Goal: Find specific page/section: Find specific page/section

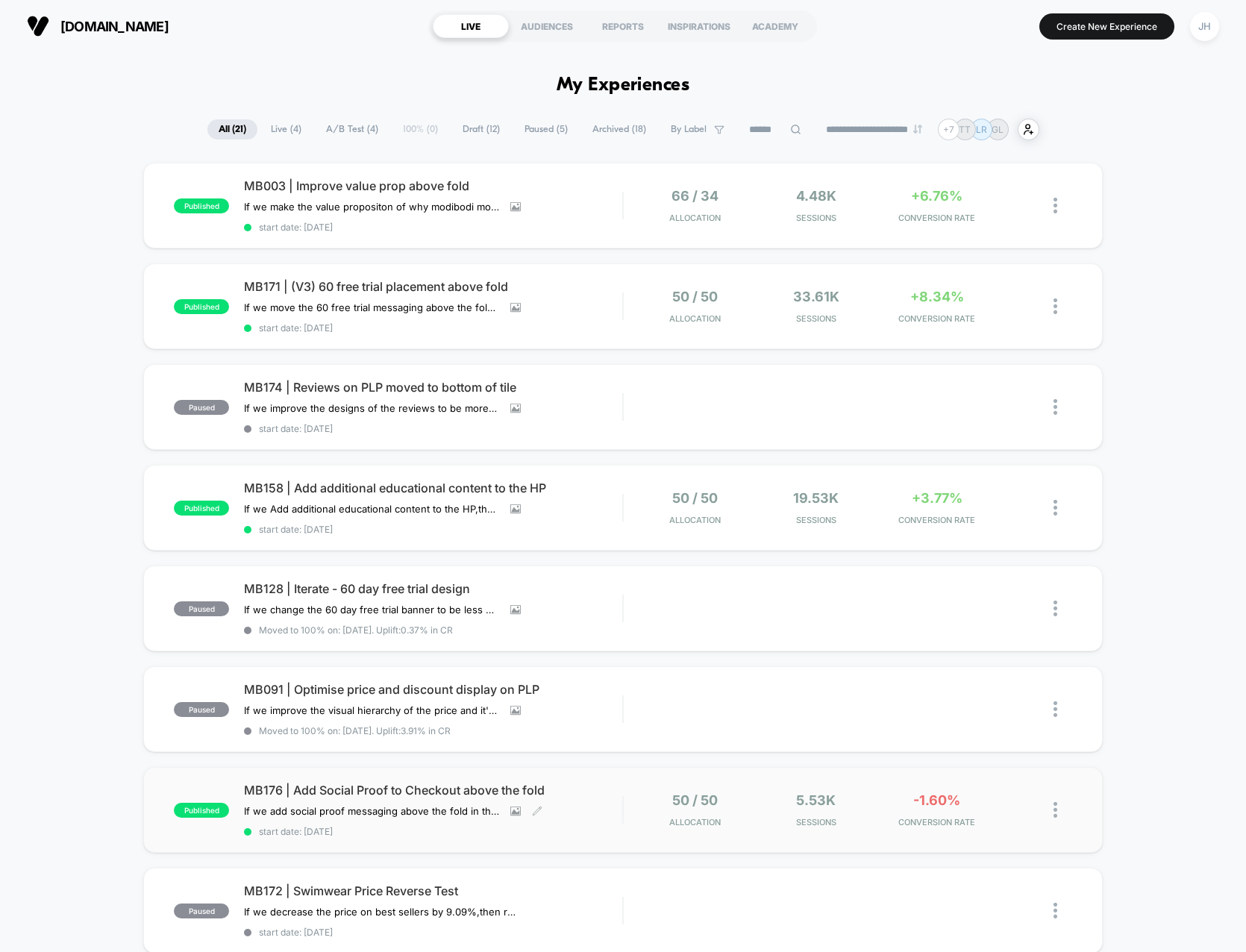
click at [418, 783] on span "MB176 | Add Social Proof to Checkout above the fold" at bounding box center [432, 790] width 378 height 15
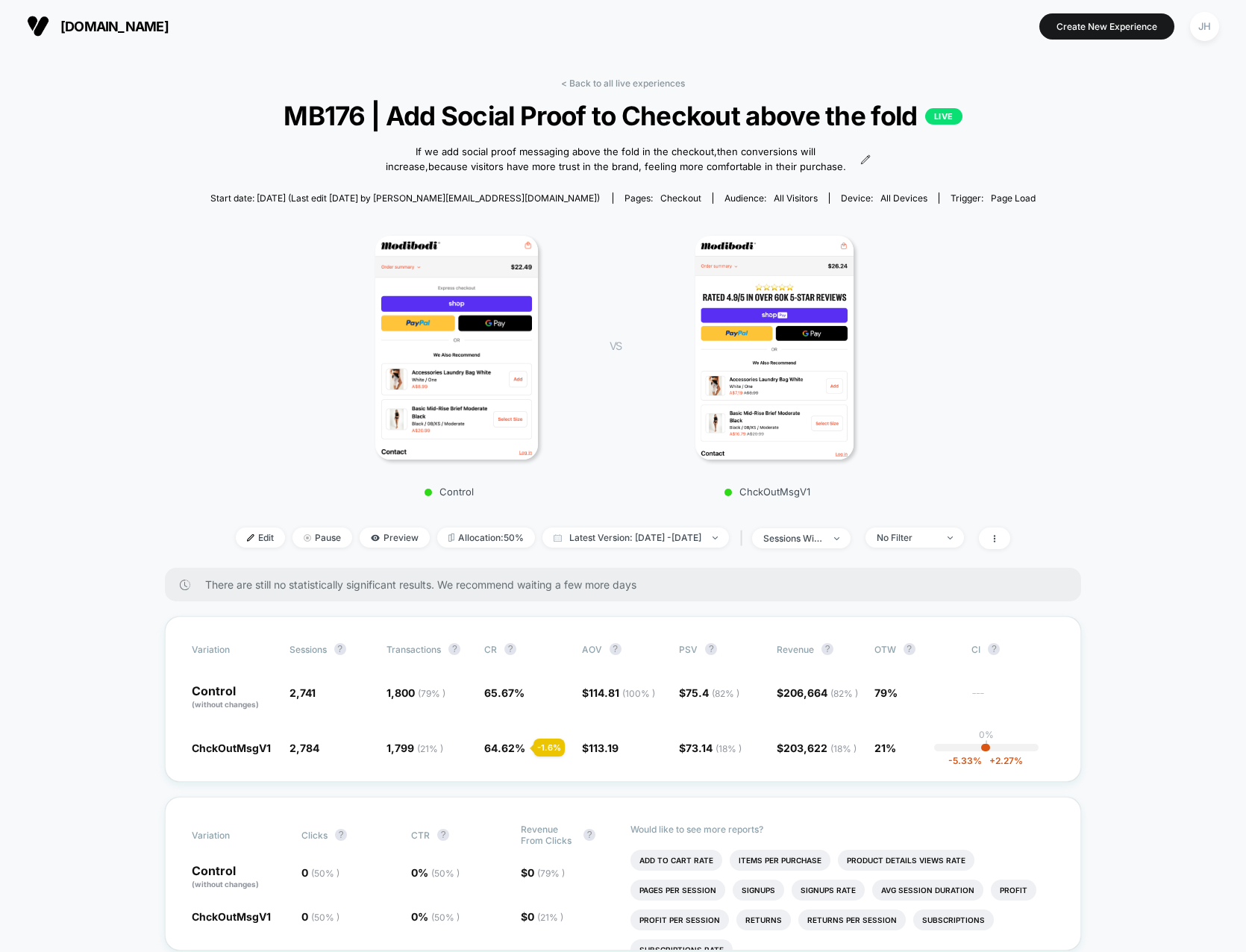
click at [98, 19] on span "[DOMAIN_NAME]" at bounding box center [114, 26] width 108 height 15
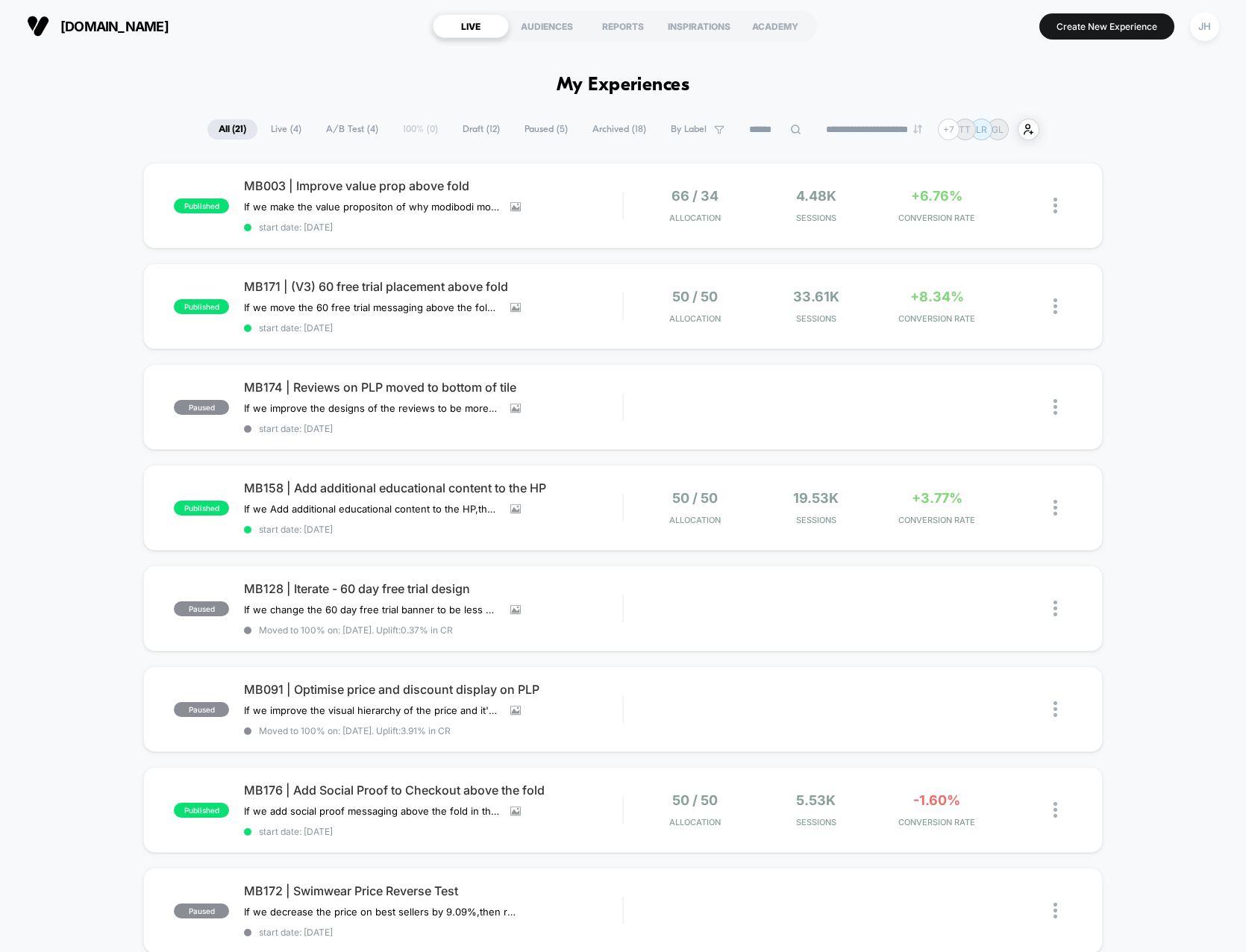
click at [598, 127] on span "Archived ( 18 )" at bounding box center [619, 129] width 76 height 20
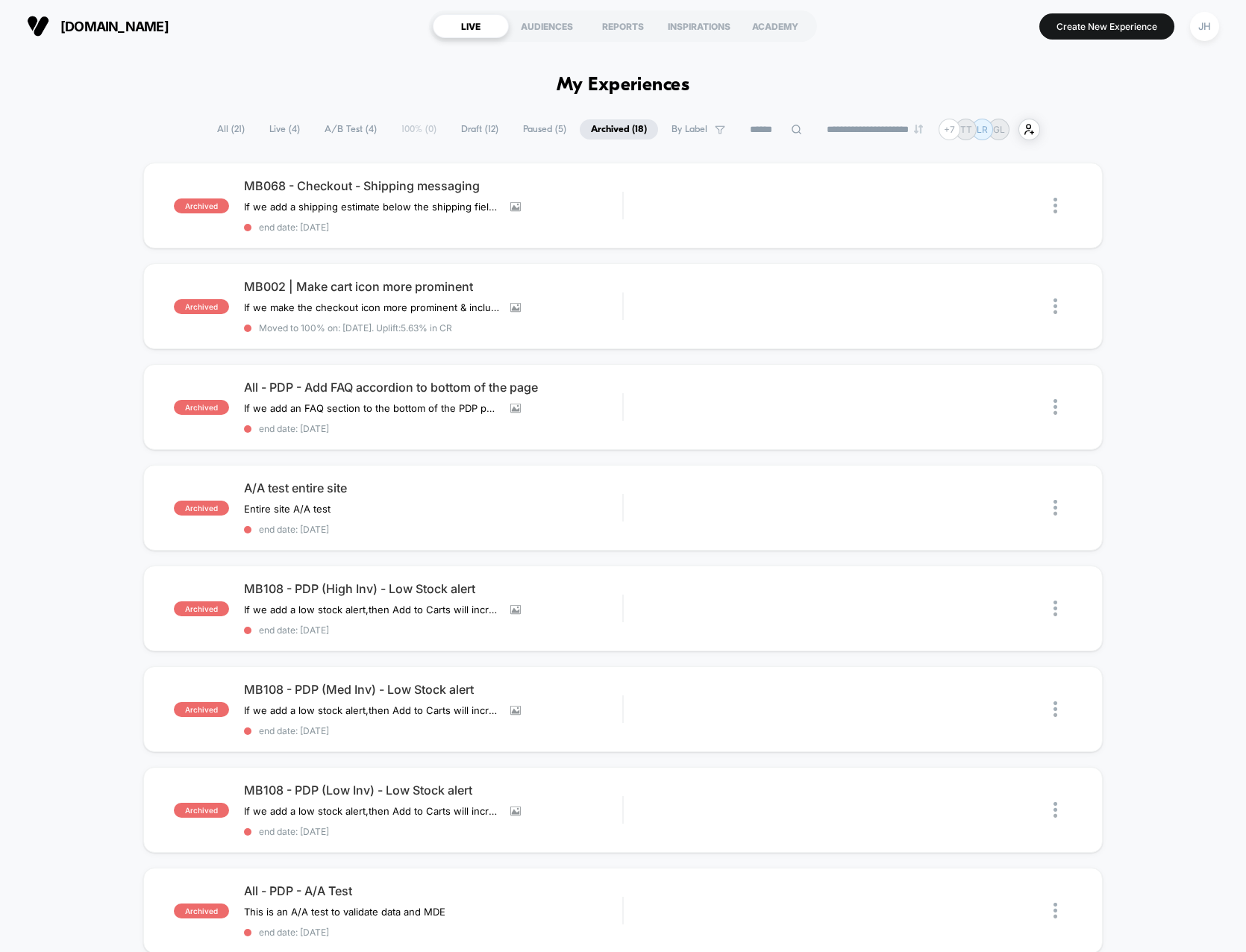
click at [216, 121] on span "All ( 21 )" at bounding box center [230, 129] width 50 height 20
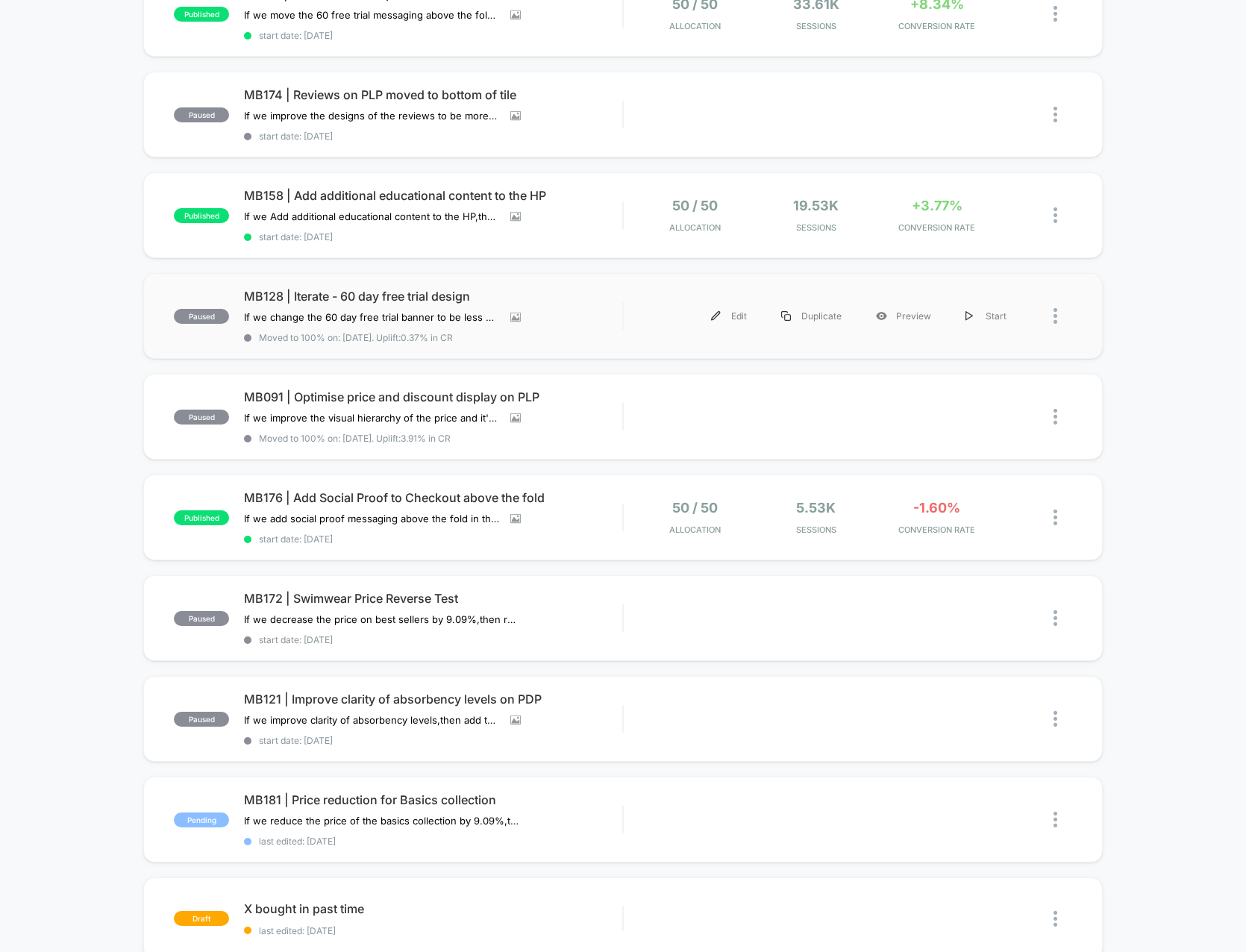
scroll to position [299, 0]
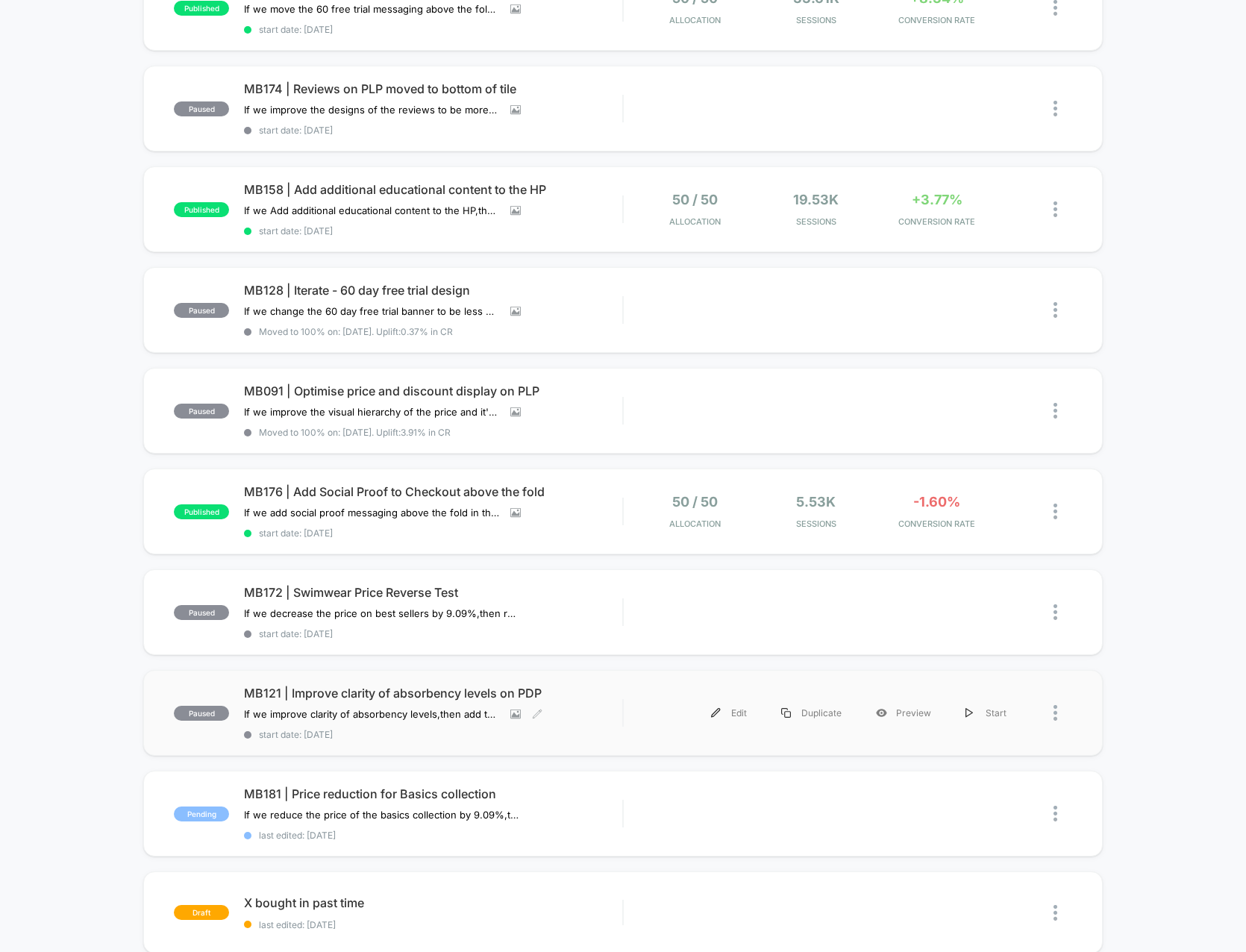
click at [514, 688] on span "MB121 | Improve clarity of absorbency levels on PDP" at bounding box center [432, 692] width 378 height 15
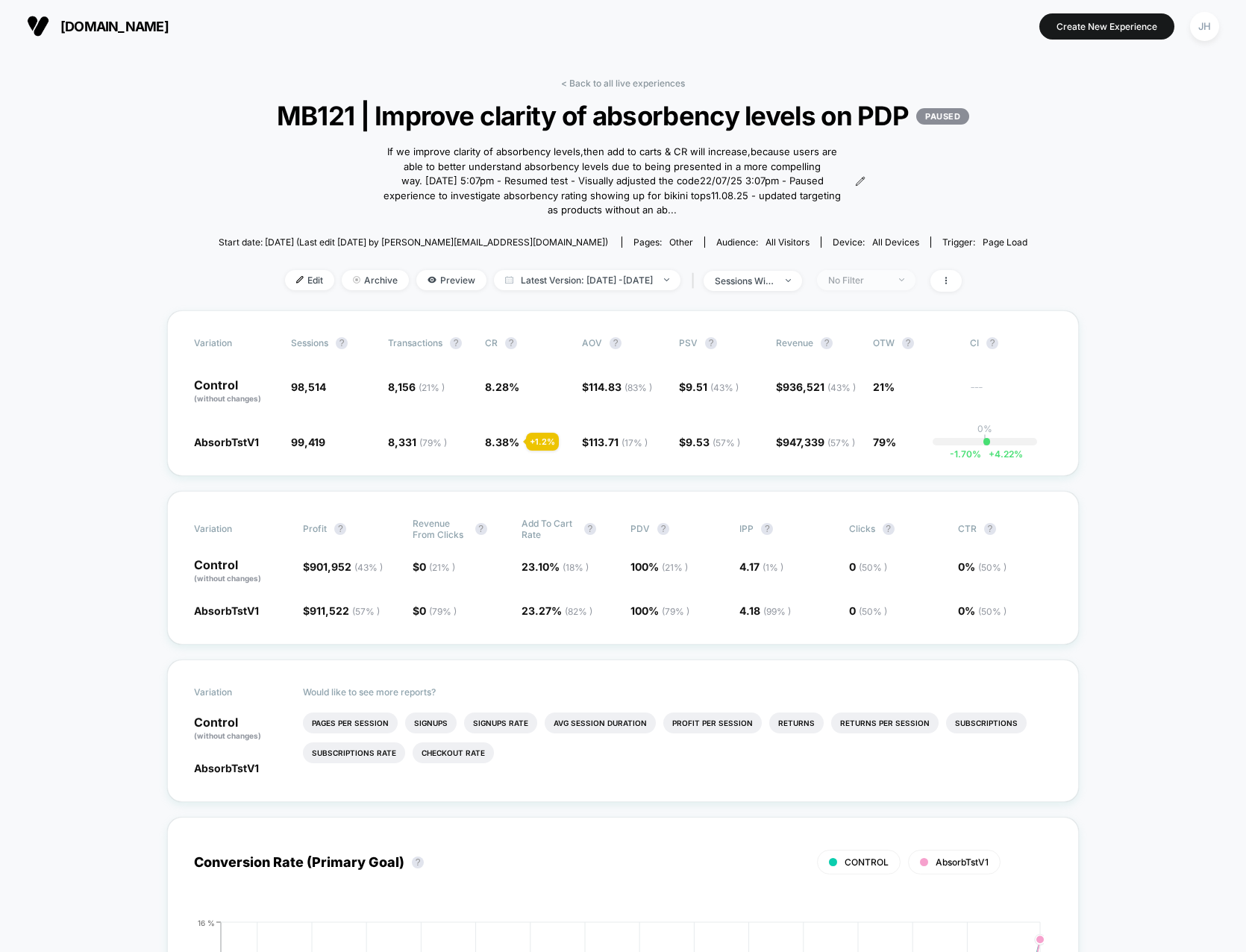
click at [856, 285] on div "No Filter" at bounding box center [858, 280] width 60 height 11
